Goal: Task Accomplishment & Management: Complete application form

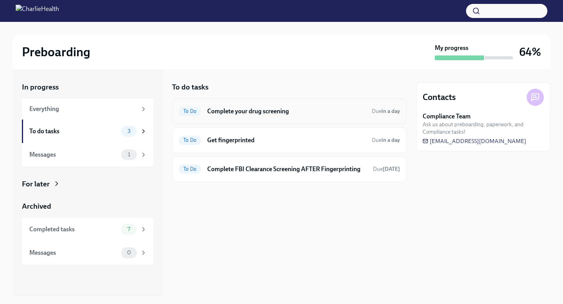
click at [248, 119] on div "To Do Complete your drug screening Due in a day" at bounding box center [289, 112] width 235 height 26
click at [276, 111] on h6 "Complete your drug screening" at bounding box center [286, 111] width 158 height 9
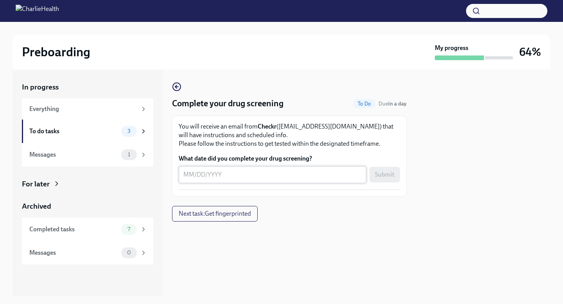
click at [241, 167] on div "x ​" at bounding box center [273, 174] width 188 height 17
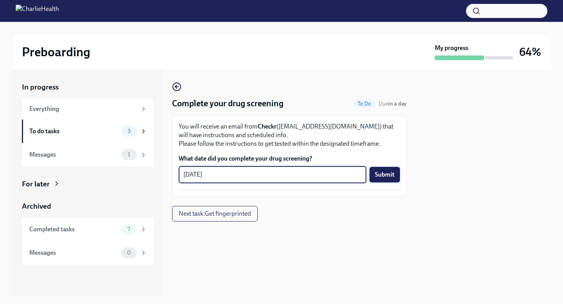
type textarea "[DATE]"
click at [359, 174] on span "Submit" at bounding box center [385, 175] width 20 height 8
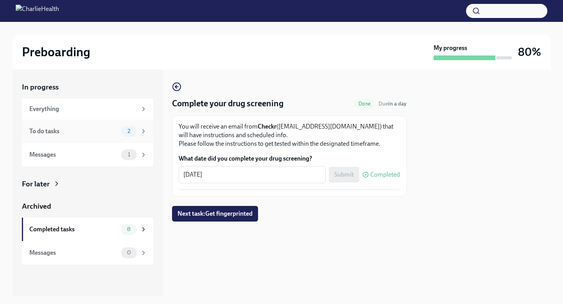
click at [116, 127] on div "To do tasks" at bounding box center [73, 131] width 89 height 9
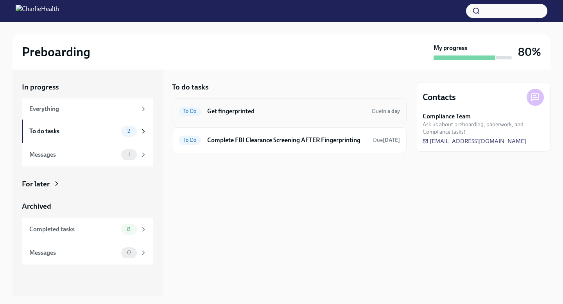
click at [271, 108] on h6 "Get fingerprinted" at bounding box center [286, 111] width 158 height 9
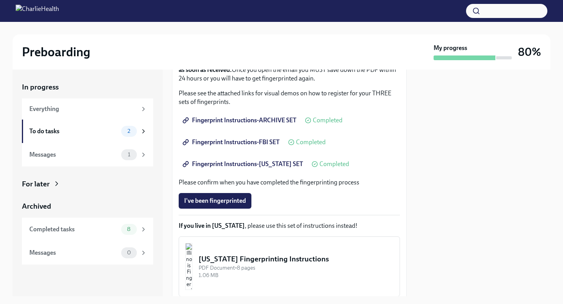
scroll to position [178, 0]
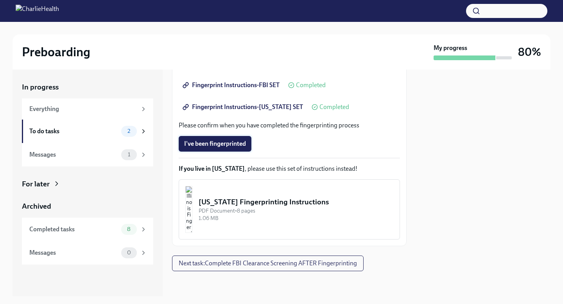
click at [234, 146] on span "I've been fingerprinted" at bounding box center [215, 144] width 62 height 8
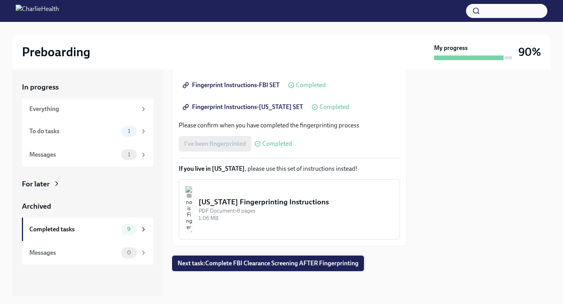
click at [214, 267] on span "Next task : Complete FBI Clearance Screening AFTER Fingerprinting" at bounding box center [267, 264] width 181 height 8
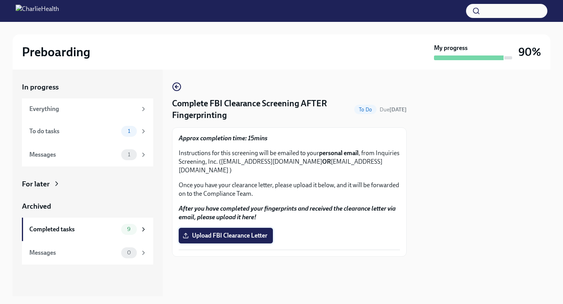
click at [235, 232] on span "Upload FBI Clearance Letter" at bounding box center [225, 236] width 83 height 8
click at [0, 0] on input "Upload FBI Clearance Letter" at bounding box center [0, 0] width 0 height 0
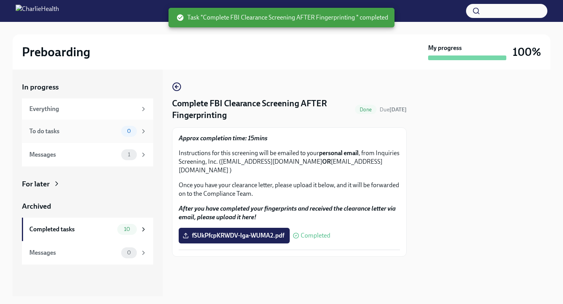
click at [113, 132] on div "To do tasks" at bounding box center [73, 131] width 89 height 9
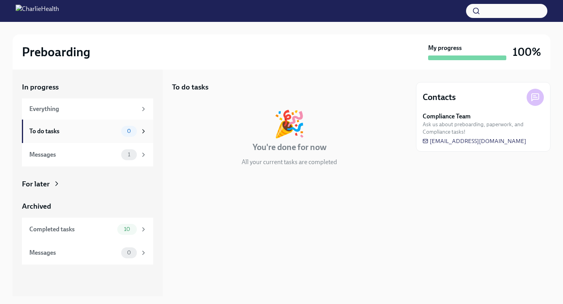
click at [93, 141] on div "To do tasks 0" at bounding box center [87, 131] width 131 height 23
click at [90, 146] on div "Messages 1" at bounding box center [87, 154] width 131 height 23
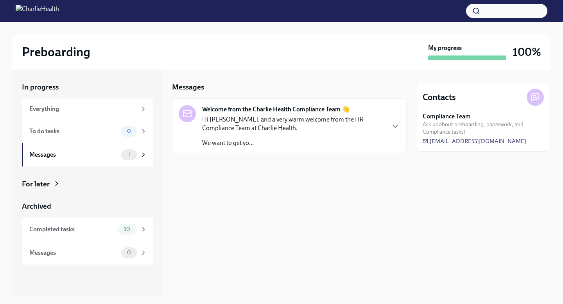
click at [252, 128] on p "Hi [PERSON_NAME], and a very warm welcome from the HR Compliance Team at Charli…" at bounding box center [293, 123] width 182 height 17
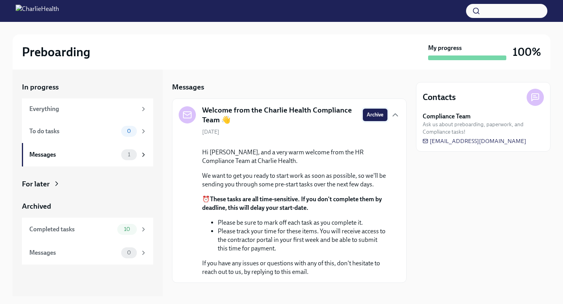
click at [359, 121] on button "Archive" at bounding box center [375, 115] width 25 height 13
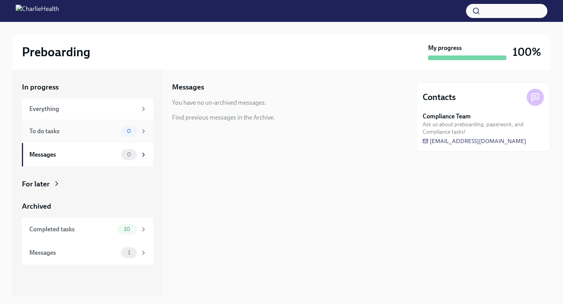
click at [121, 125] on div "To do tasks 0" at bounding box center [87, 131] width 131 height 23
